Goal: Understand process/instructions: Learn how to perform a task or action

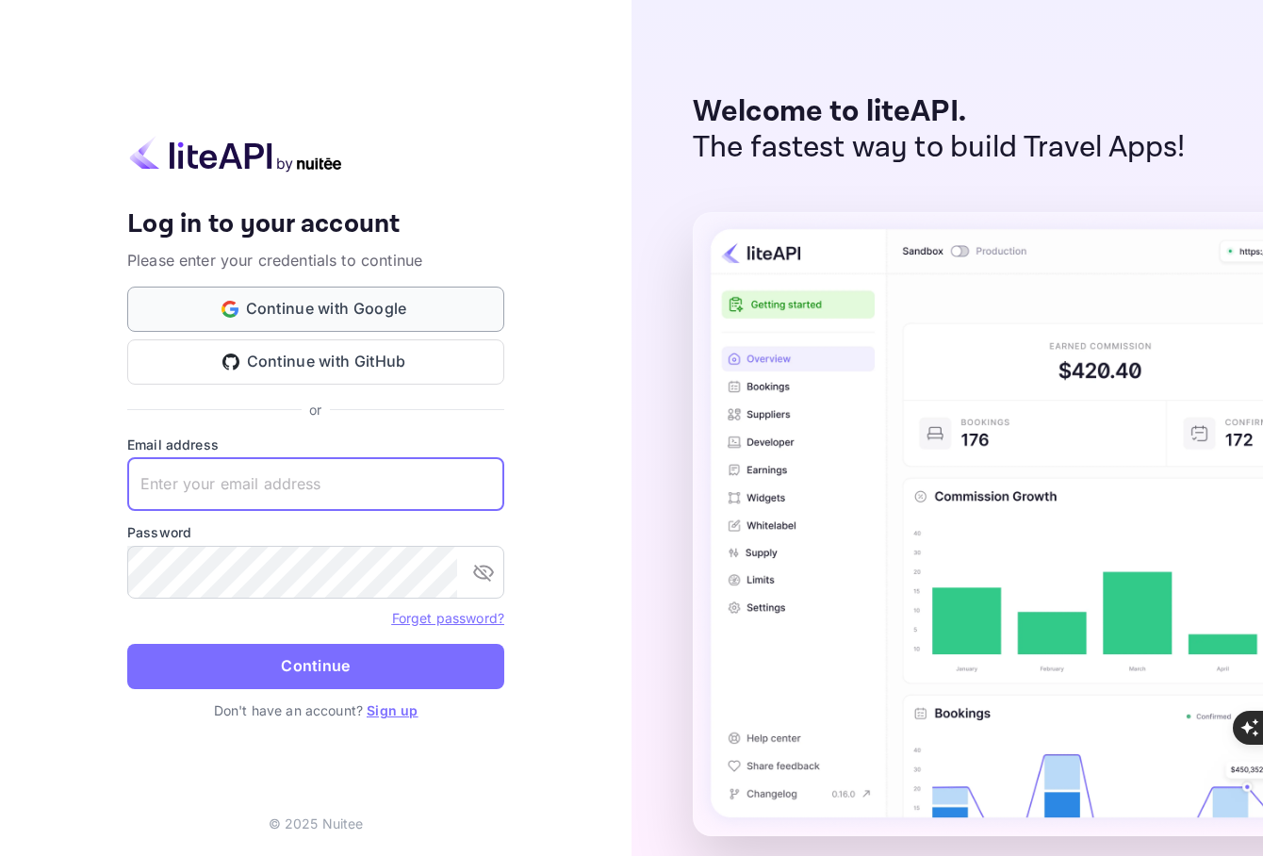
click at [376, 299] on button "Continue with Google" at bounding box center [315, 308] width 377 height 45
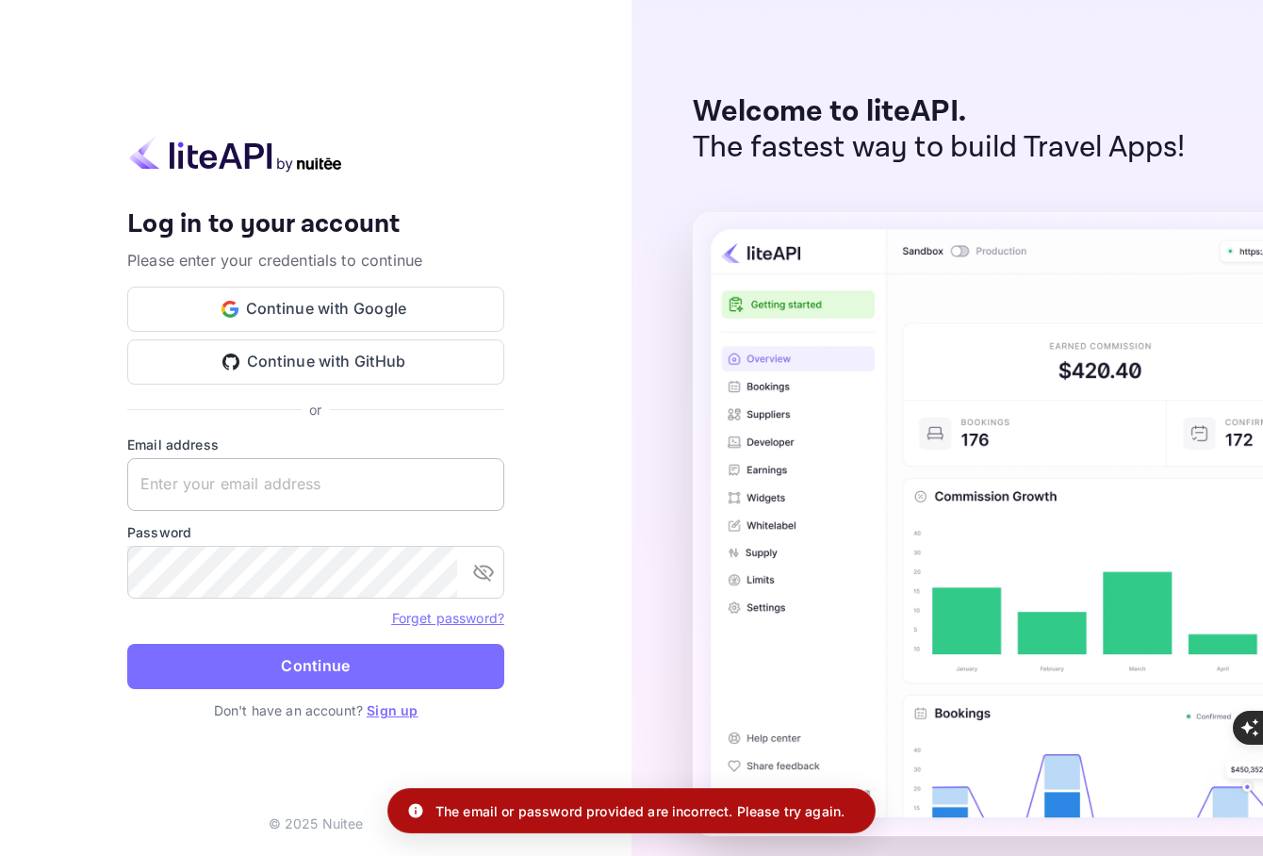
click at [152, 475] on input "text" at bounding box center [315, 484] width 377 height 53
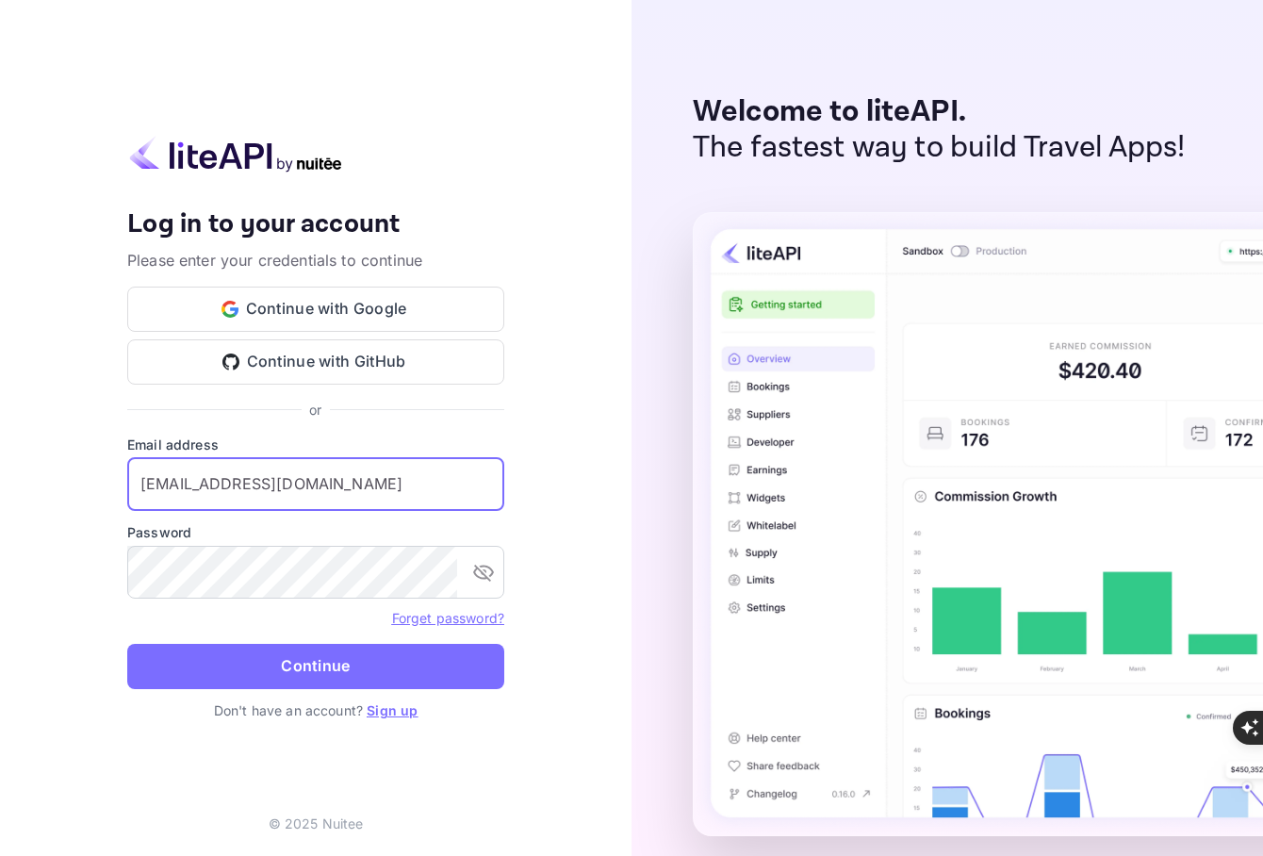
type input "[EMAIL_ADDRESS][DOMAIN_NAME]"
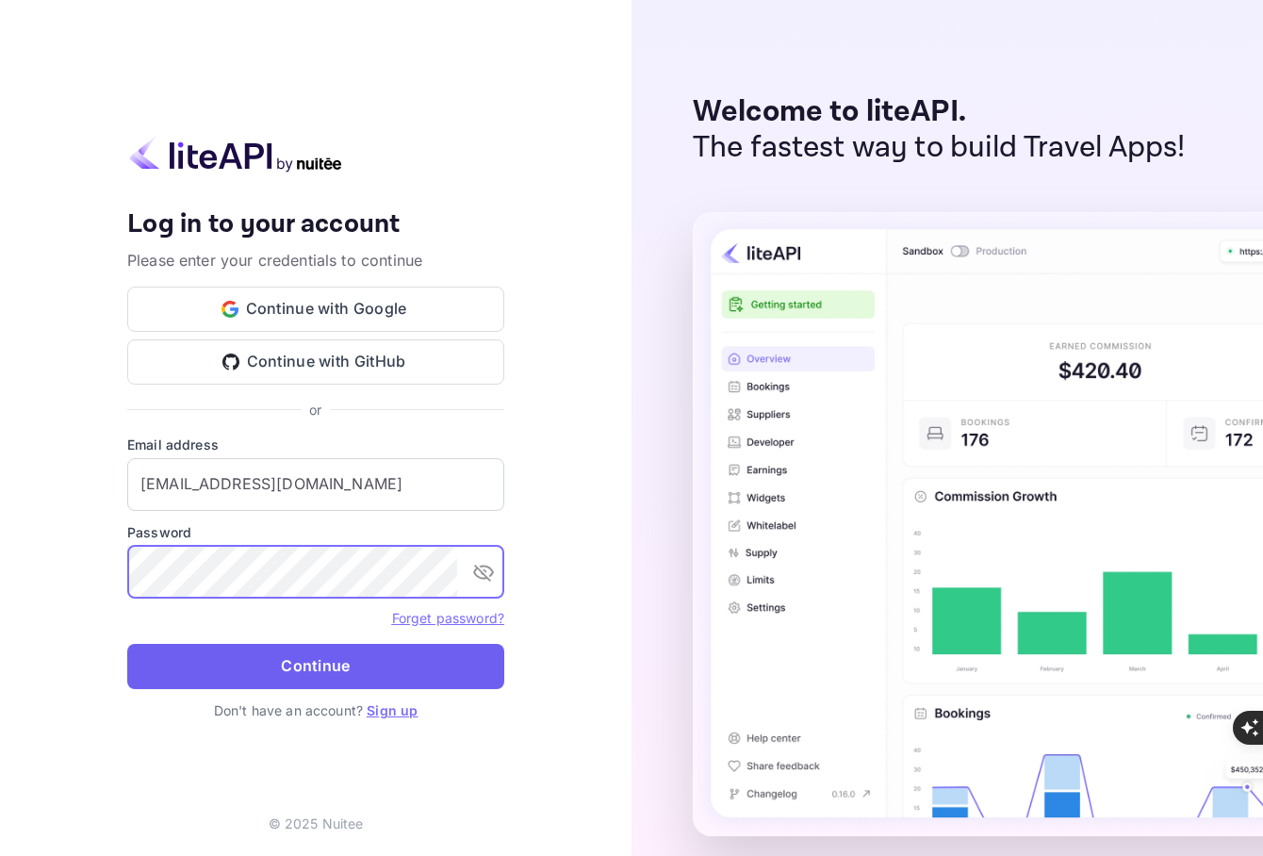
click at [288, 664] on button "Continue" at bounding box center [315, 666] width 377 height 45
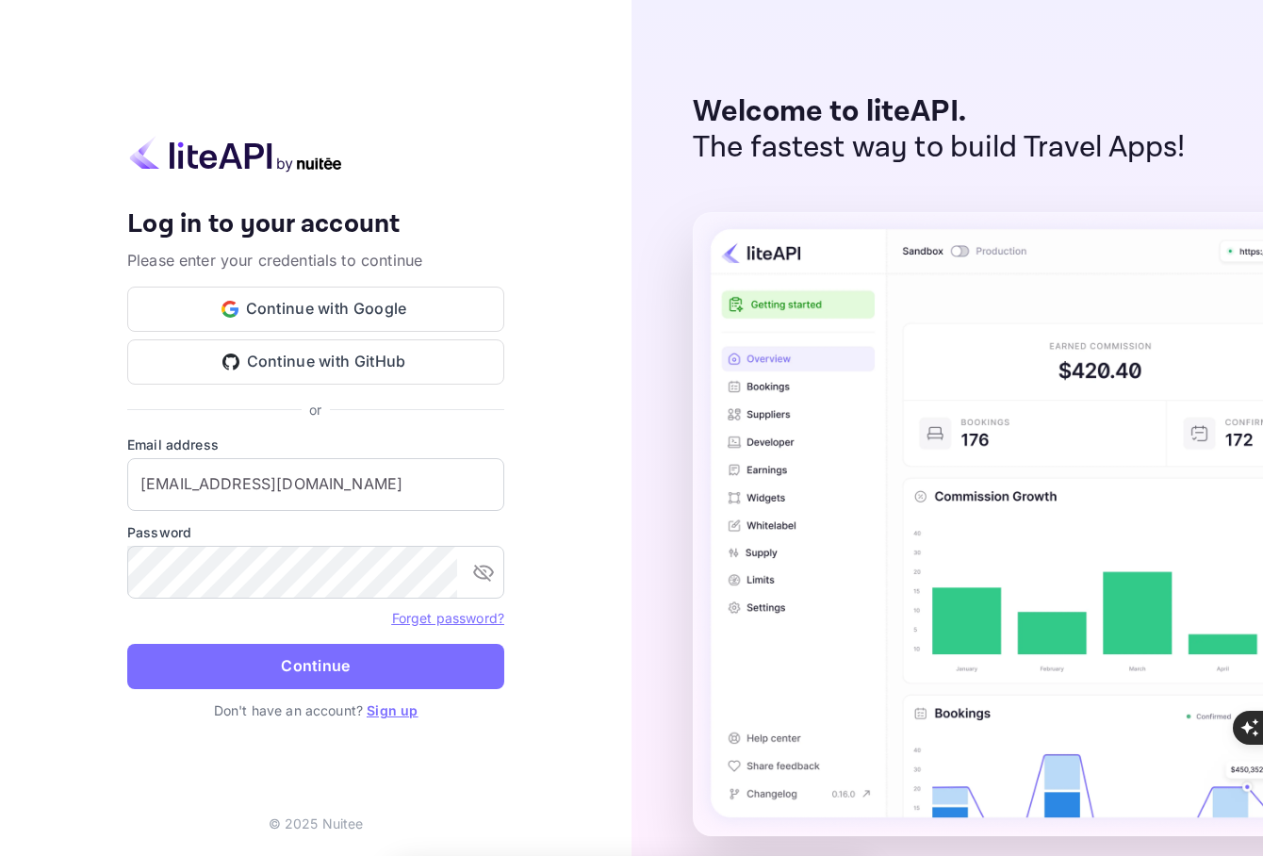
click at [381, 706] on link "Sign up" at bounding box center [392, 710] width 51 height 16
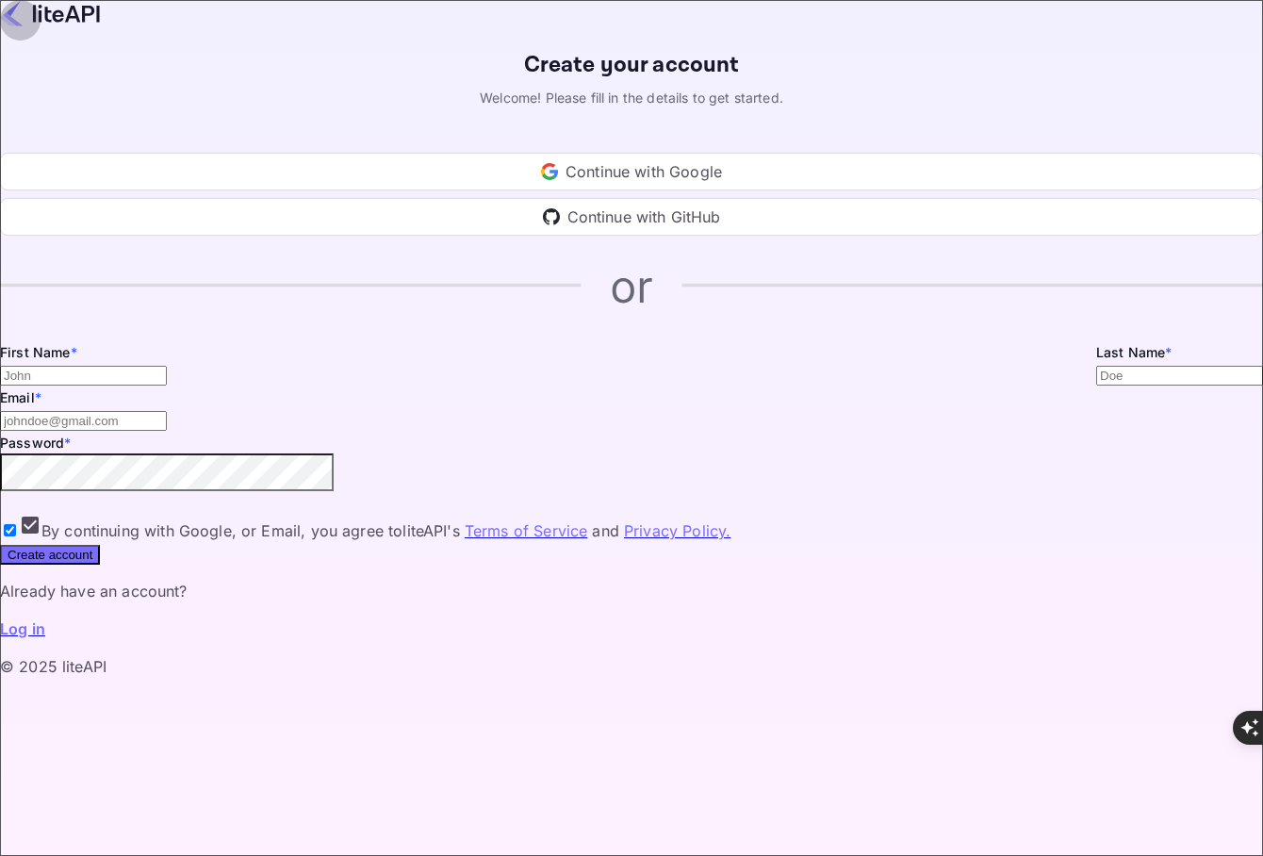
click at [16, 536] on input "By continuing with Google, or Email, you agree to liteAPI's Terms of Service an…" at bounding box center [10, 530] width 12 height 12
click at [579, 190] on div "Continue with Google" at bounding box center [631, 172] width 1263 height 38
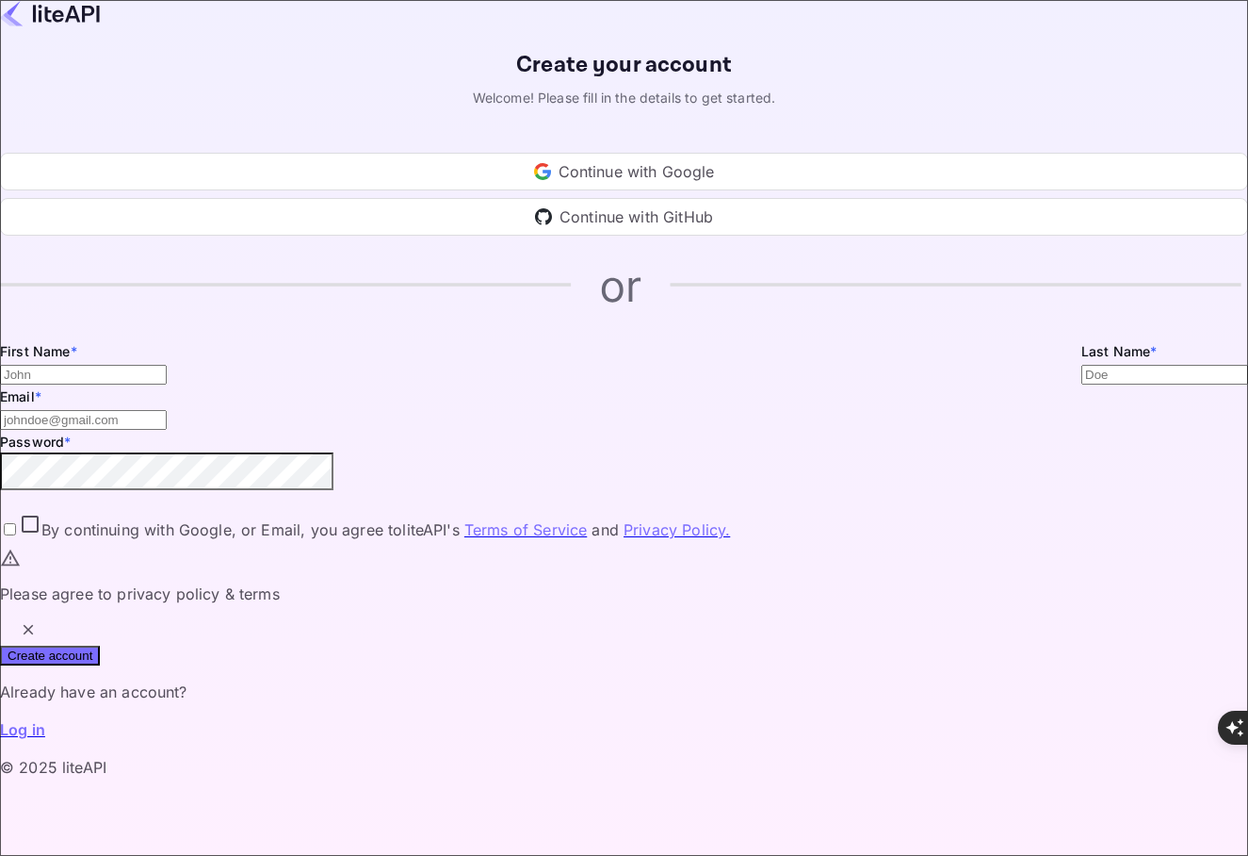
click at [582, 190] on div "Continue with Google" at bounding box center [624, 172] width 1248 height 38
click at [16, 535] on input "By continuing with Google, or Email, you agree to liteAPI's Terms of Service an…" at bounding box center [10, 529] width 12 height 12
checkbox input "true"
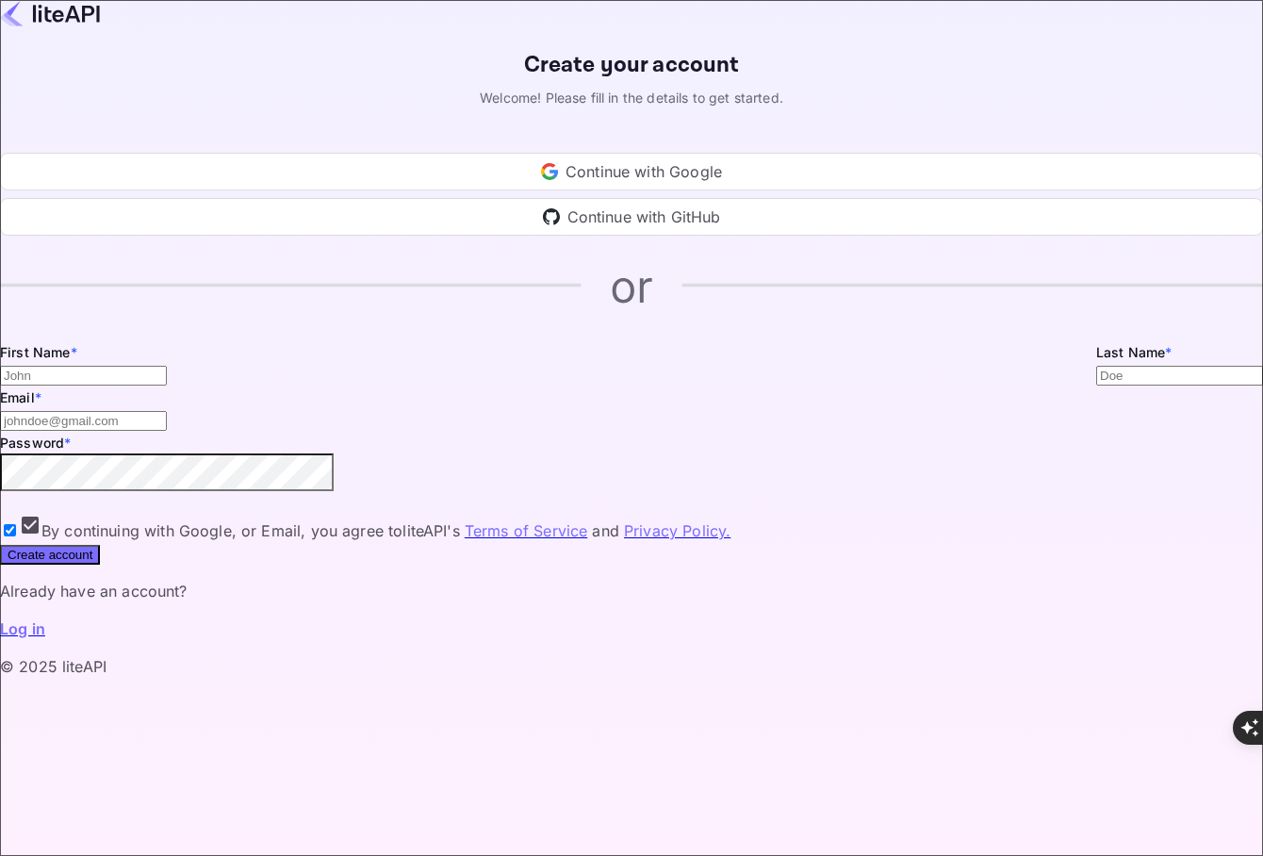
click at [676, 190] on div "Continue with Google" at bounding box center [631, 172] width 1263 height 38
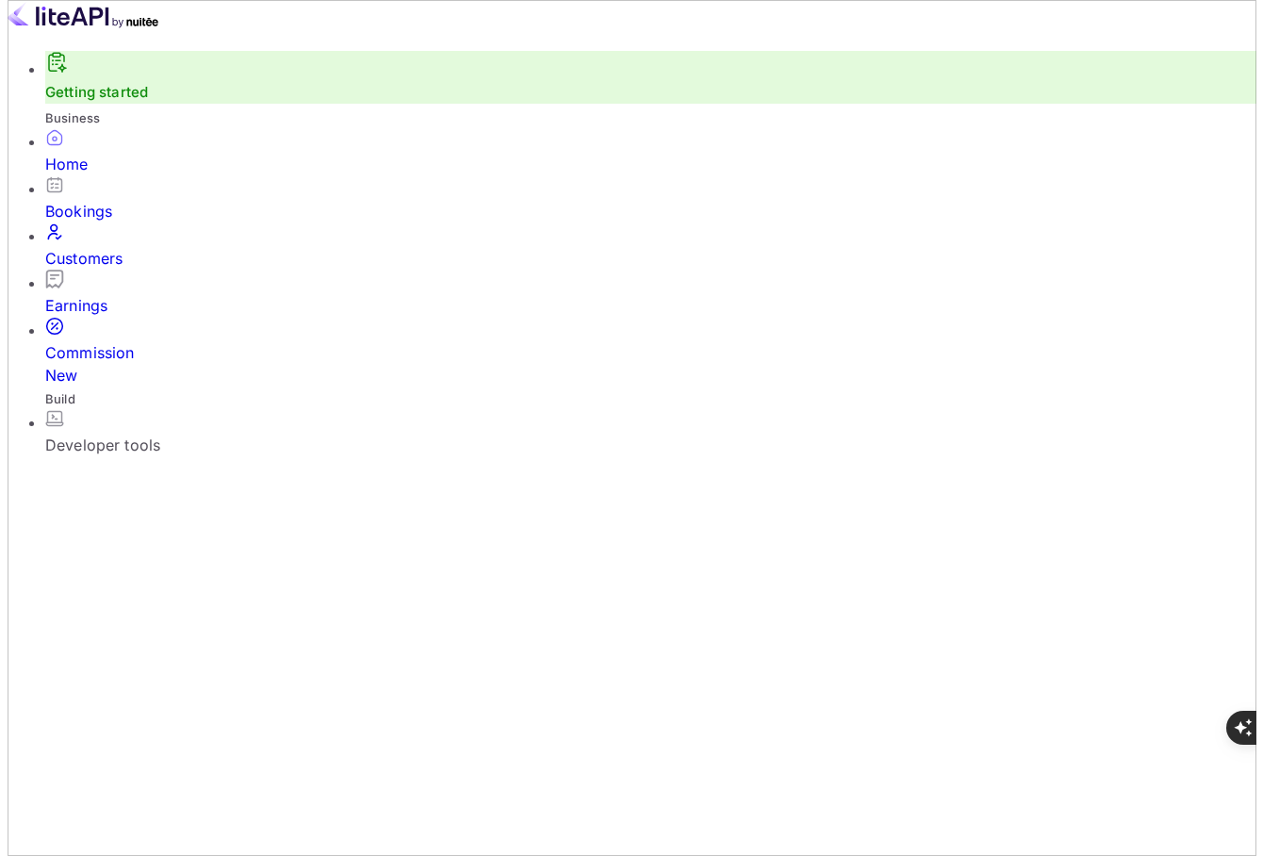
scroll to position [292, 294]
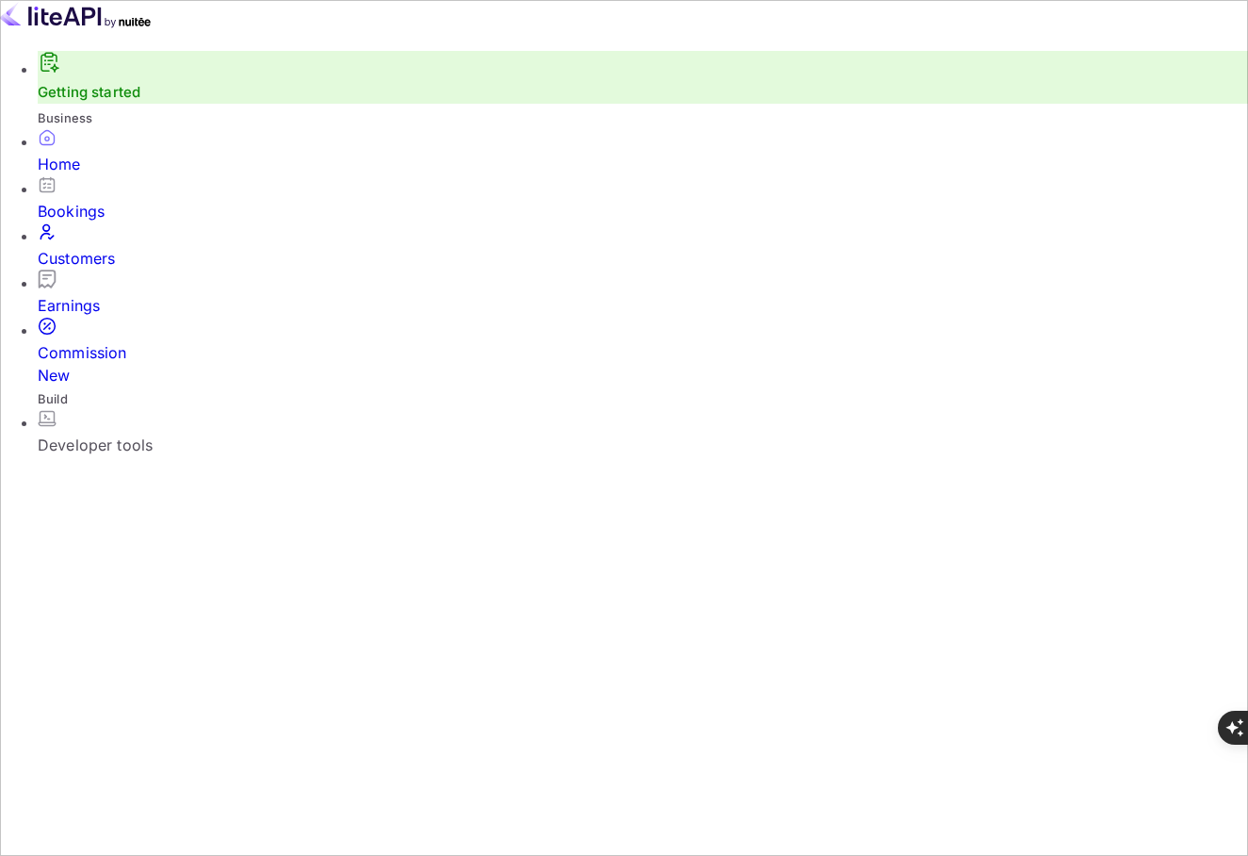
click at [106, 215] on div "Bookings" at bounding box center [643, 211] width 1211 height 23
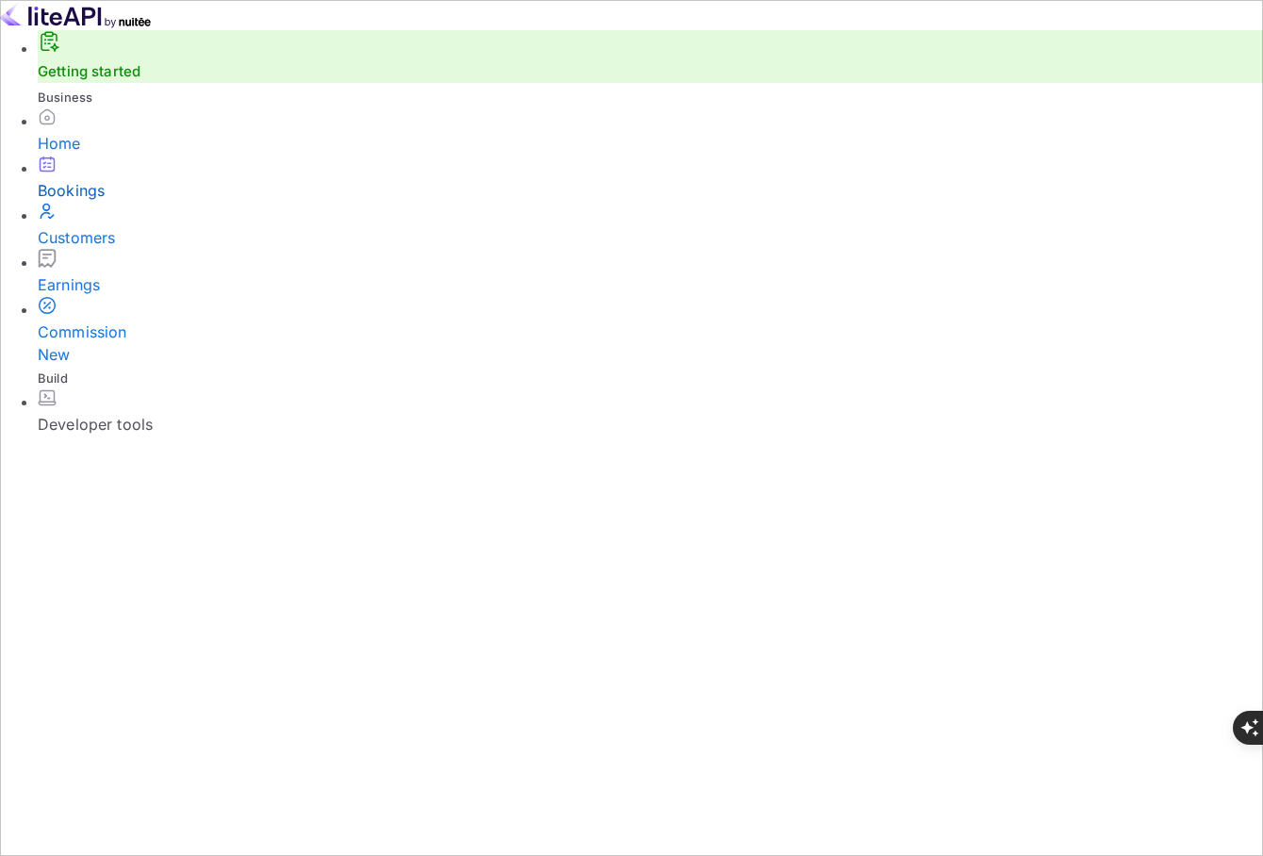
click at [114, 80] on link "Getting started" at bounding box center [89, 71] width 103 height 18
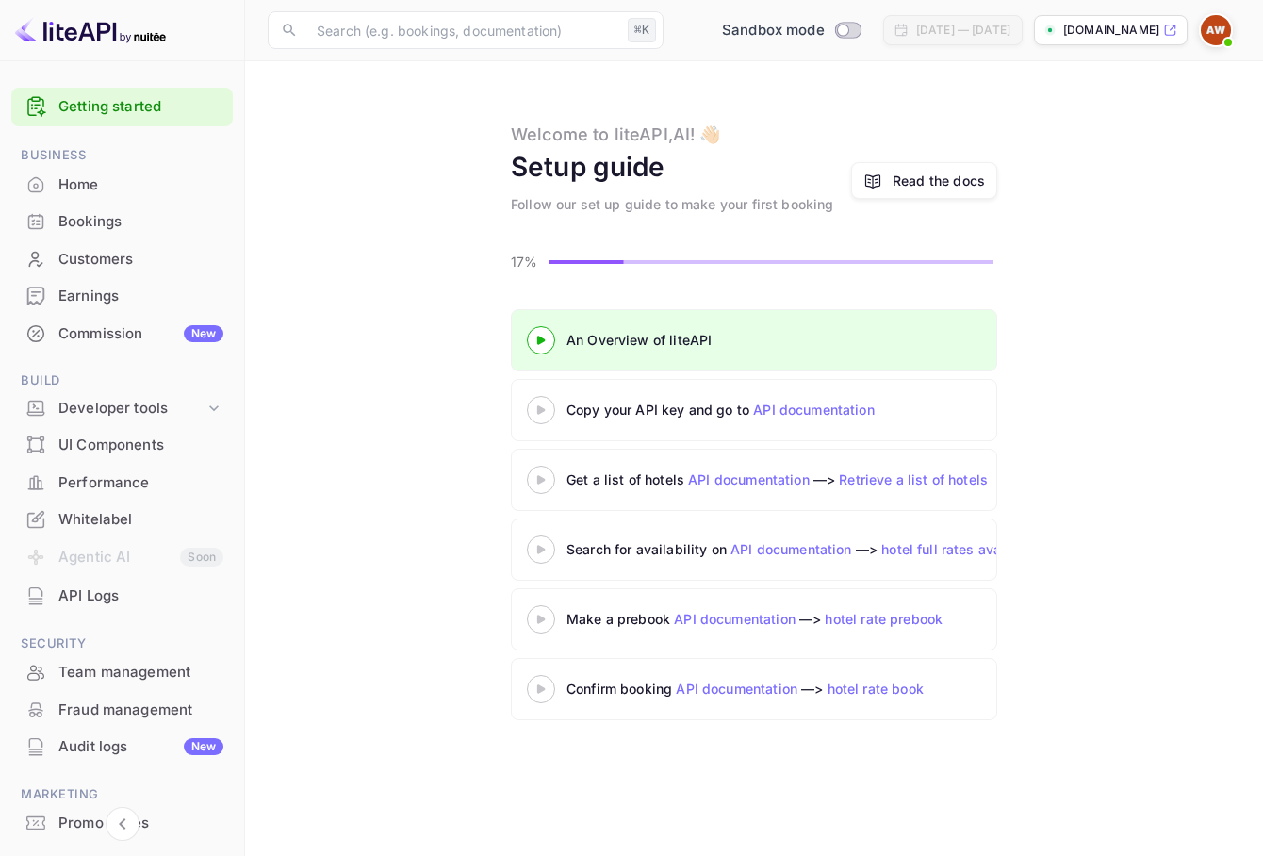
click at [542, 412] on icon at bounding box center [541, 409] width 66 height 9
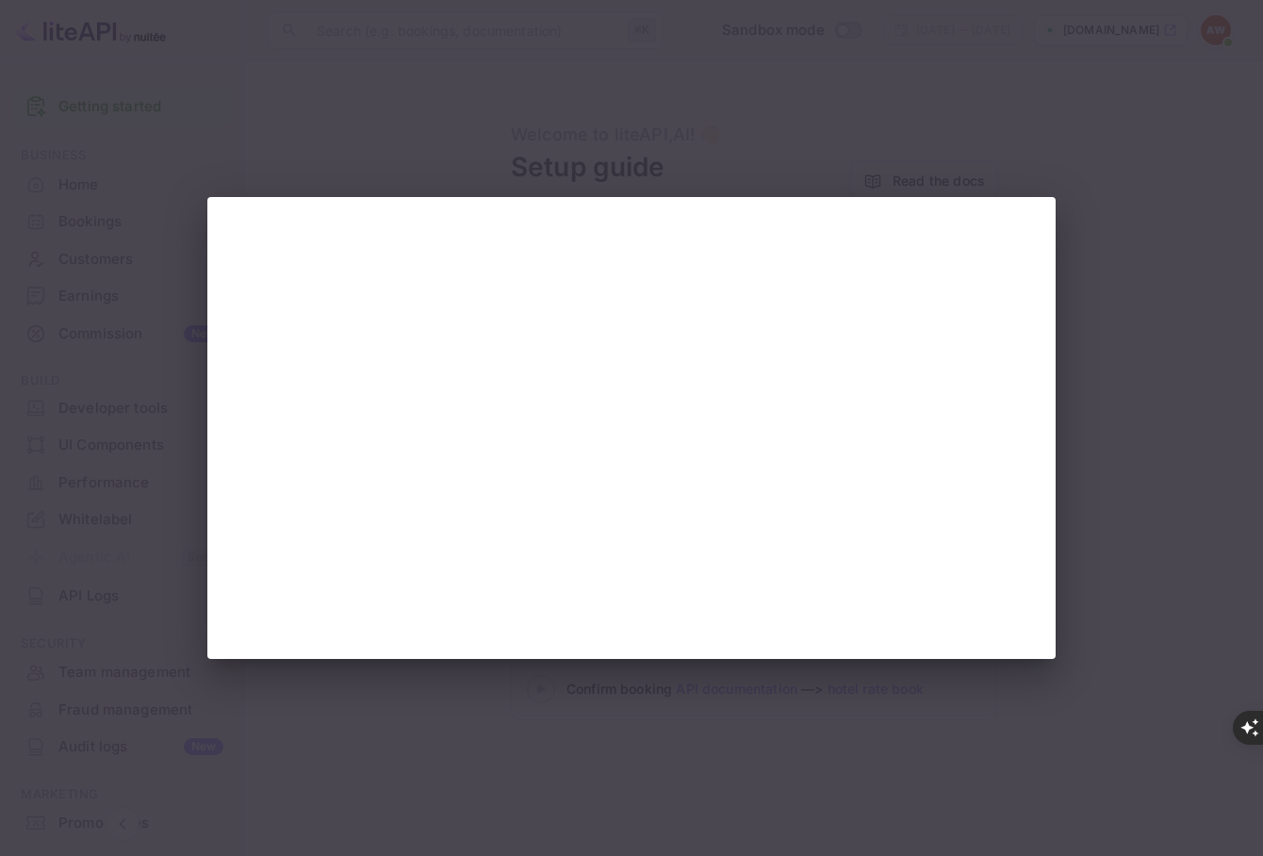
click at [1083, 344] on div at bounding box center [631, 428] width 1263 height 856
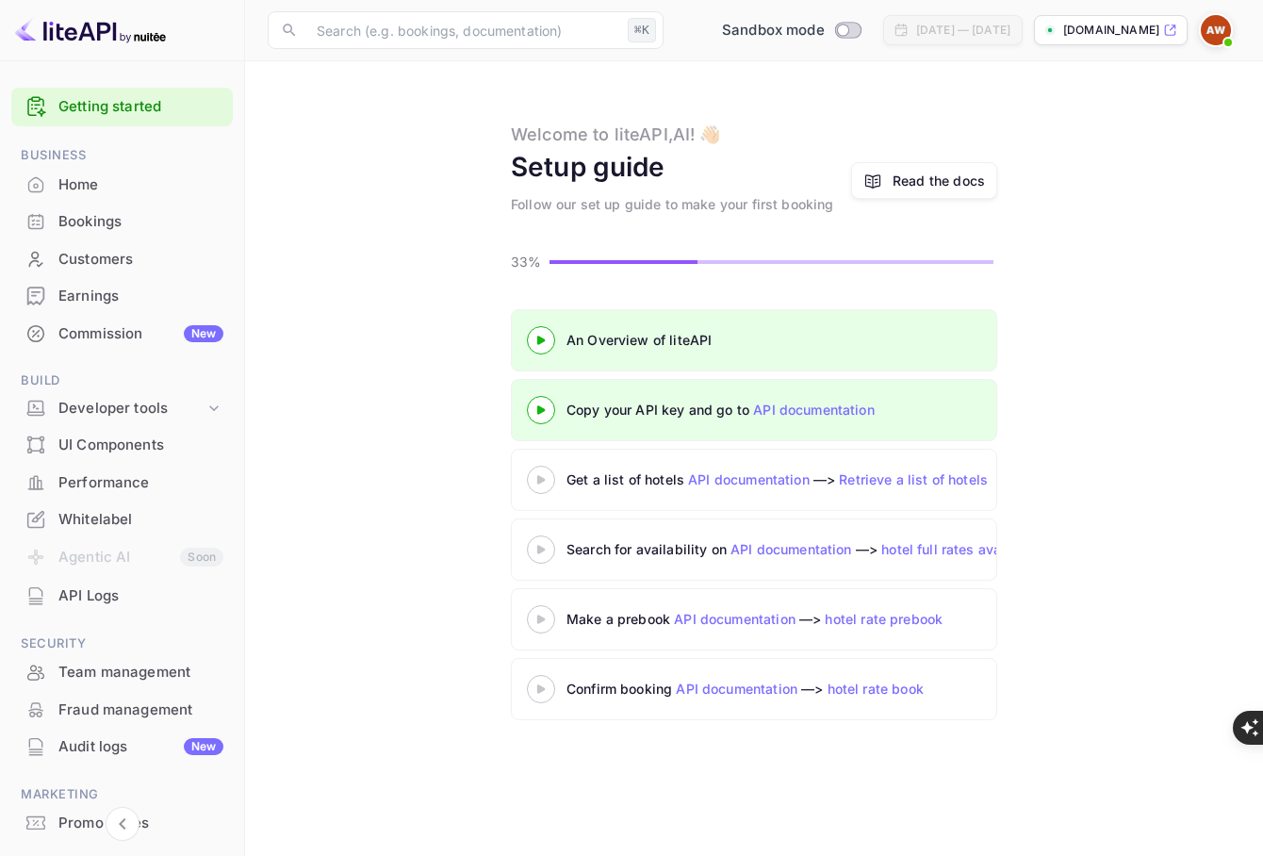
click at [541, 480] on 3 at bounding box center [541, 479] width 8 height 8
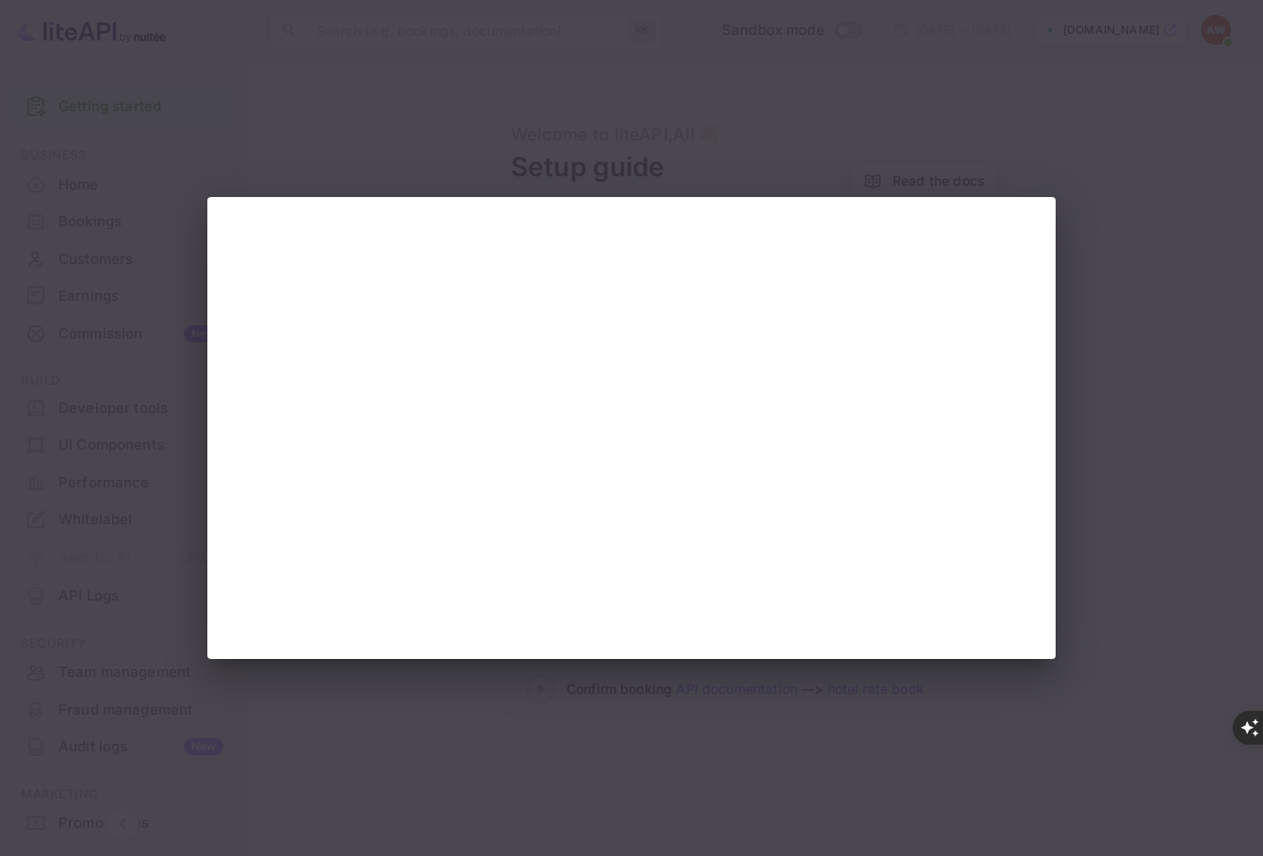
click at [1123, 265] on div at bounding box center [631, 428] width 1263 height 856
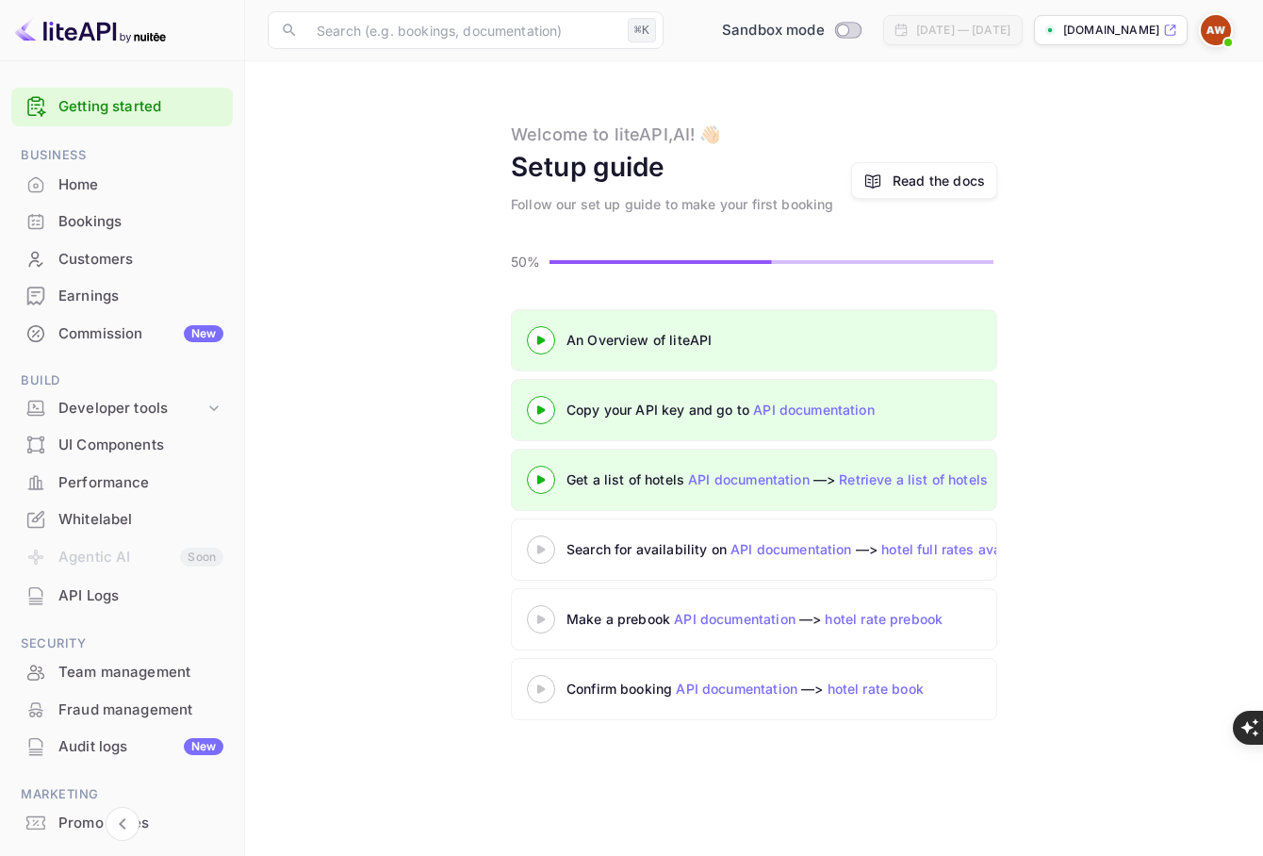
click at [541, 545] on icon at bounding box center [541, 549] width 66 height 9
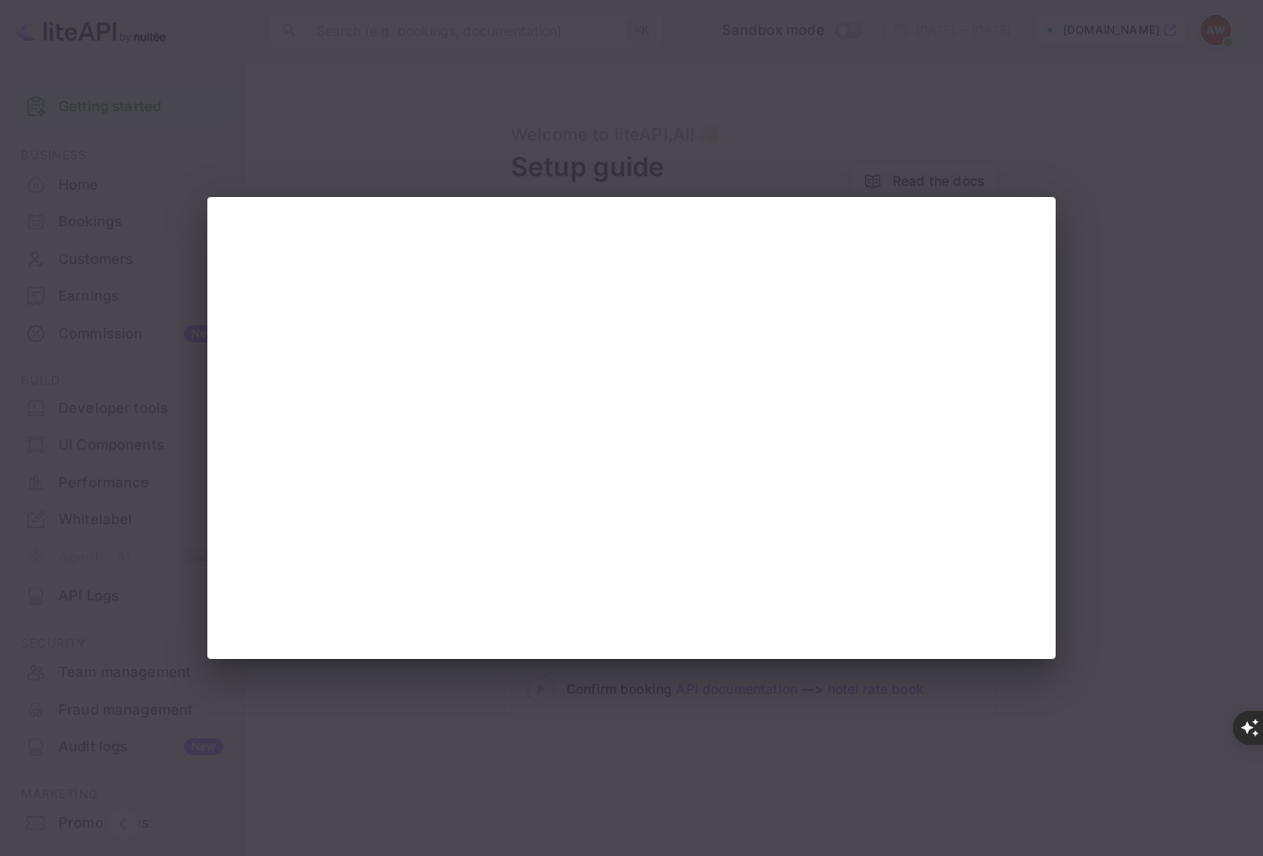
click at [1138, 447] on div at bounding box center [631, 428] width 1263 height 856
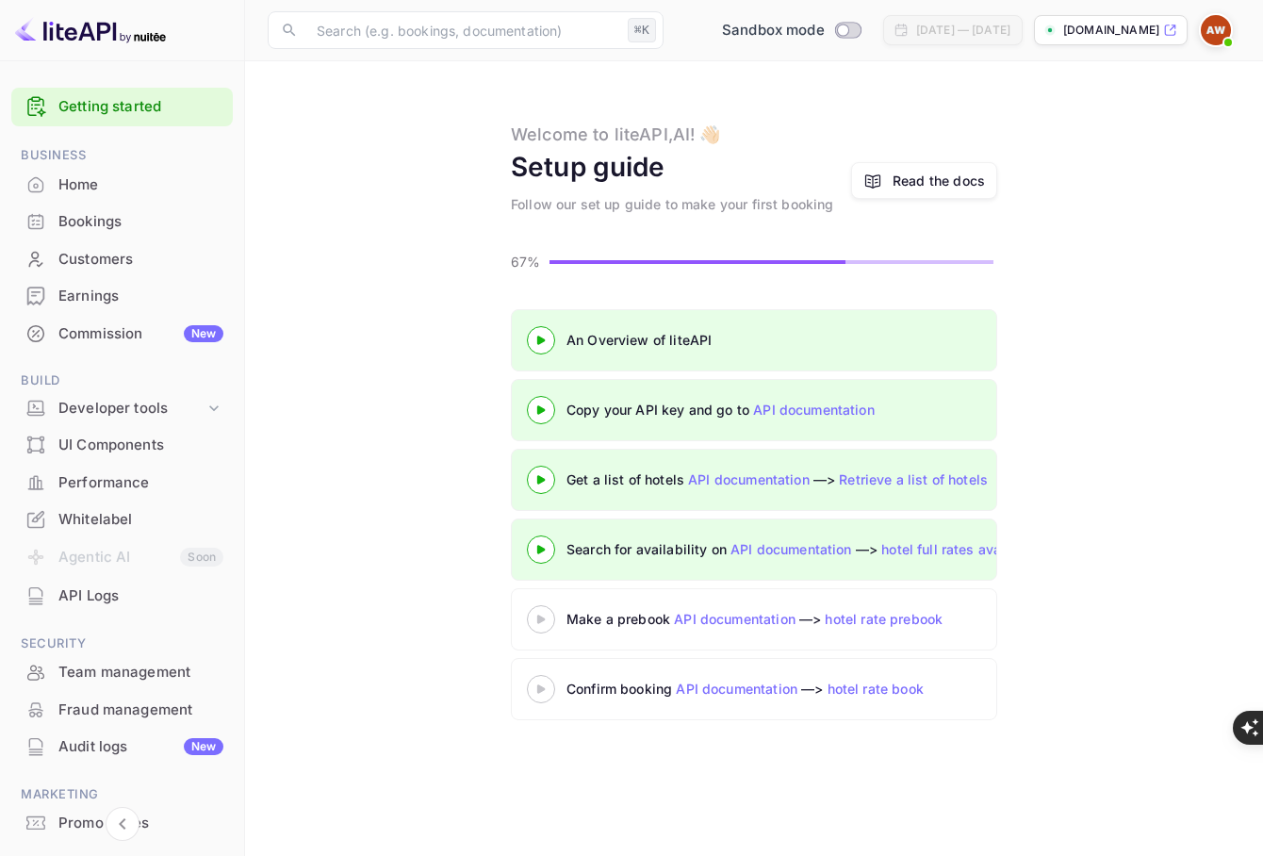
click at [547, 616] on icon at bounding box center [541, 618] width 66 height 9
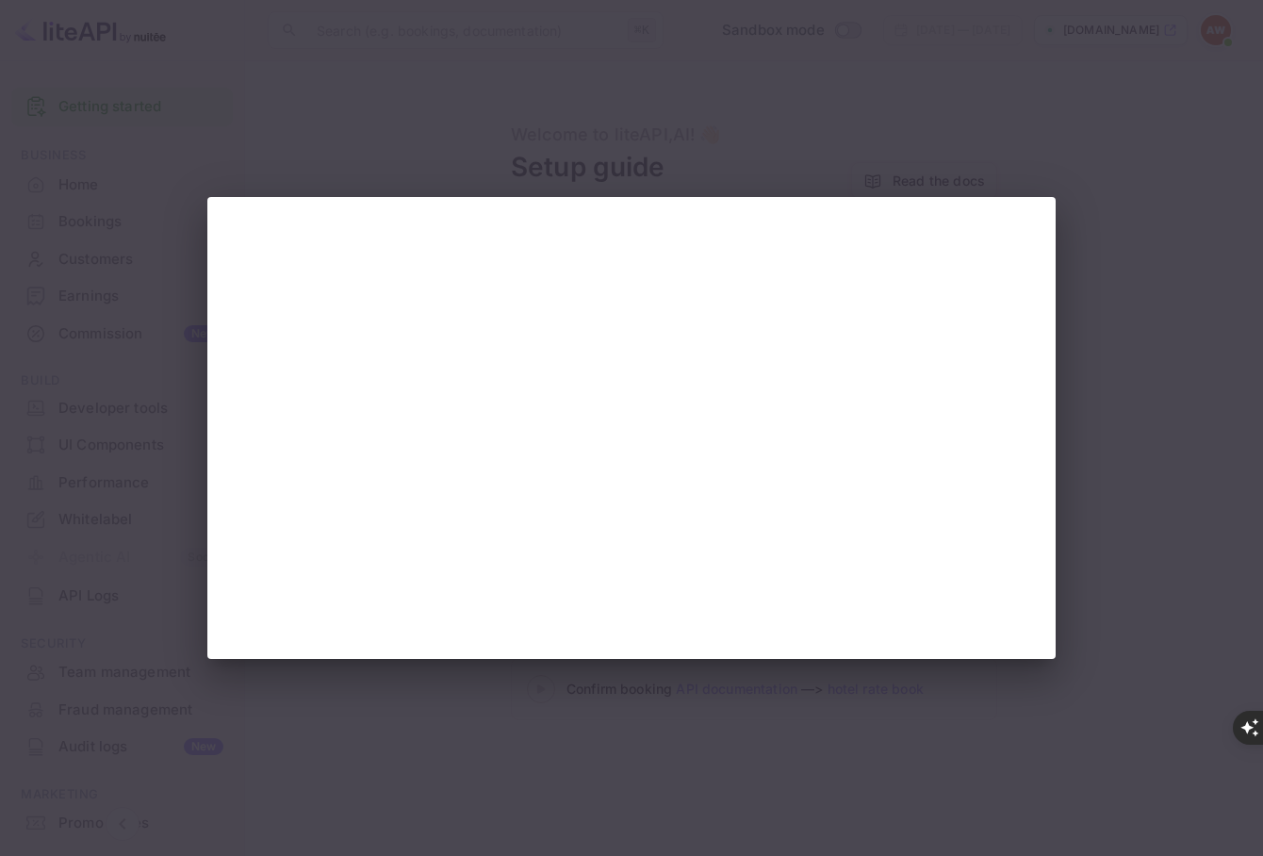
click at [1133, 367] on div at bounding box center [631, 428] width 1263 height 856
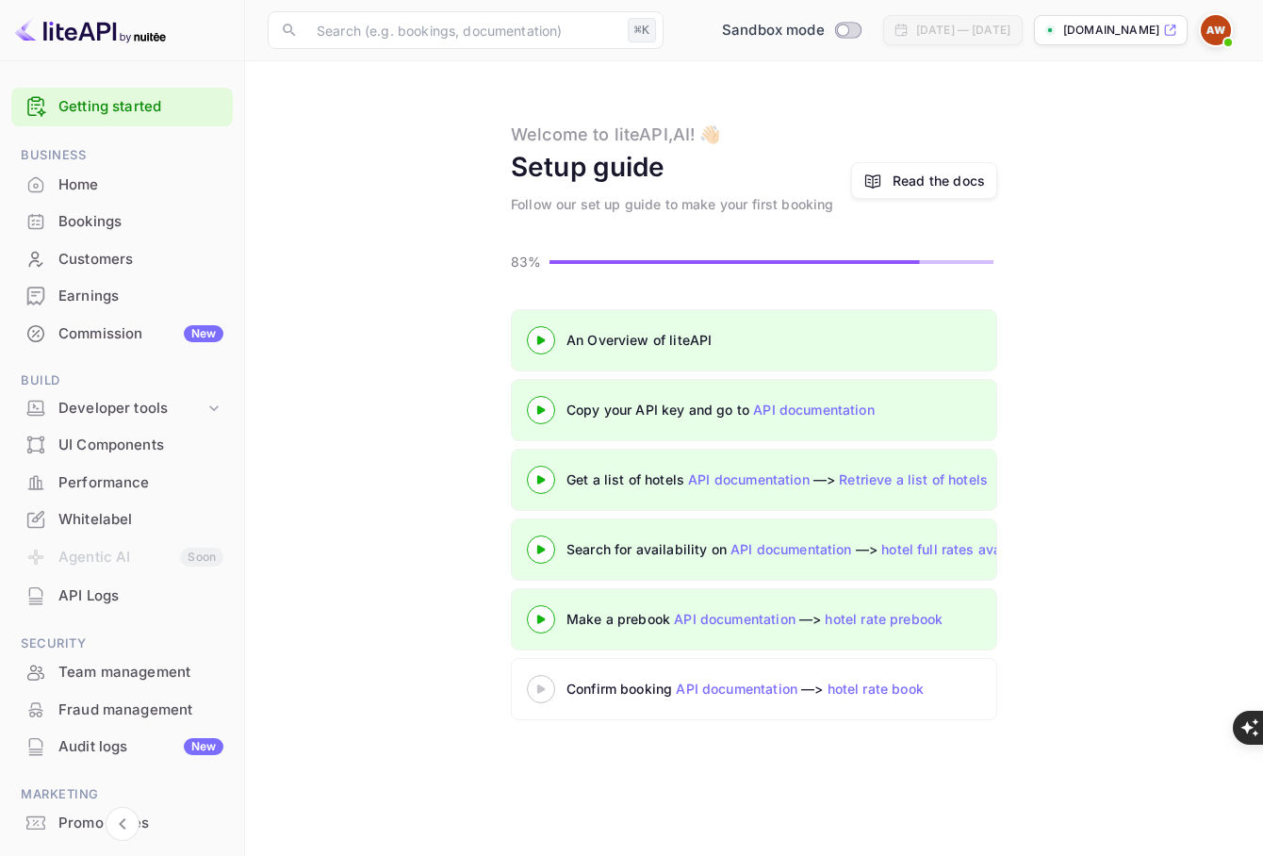
click at [539, 685] on 3 at bounding box center [541, 688] width 8 height 8
